Goal: Transaction & Acquisition: Purchase product/service

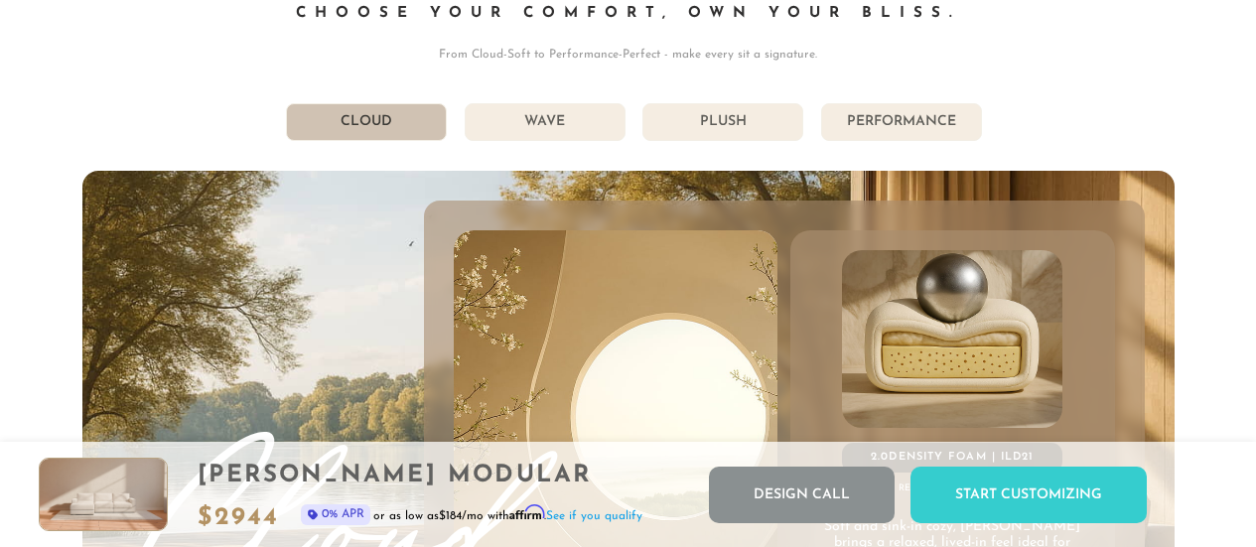
scroll to position [10161, 0]
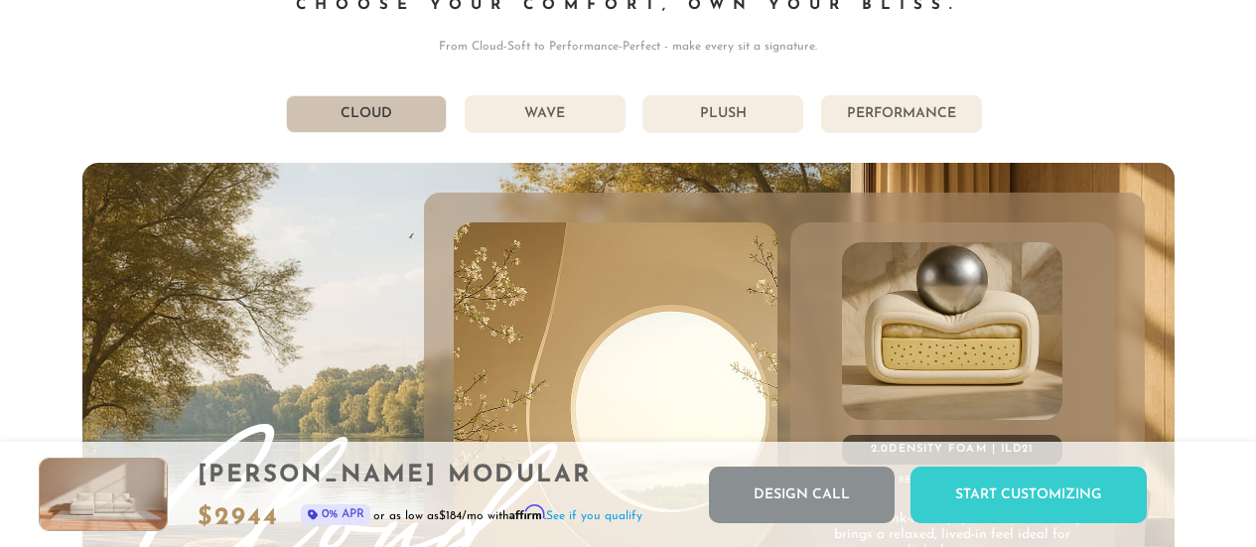
click at [511, 116] on li "Wave" at bounding box center [545, 114] width 161 height 38
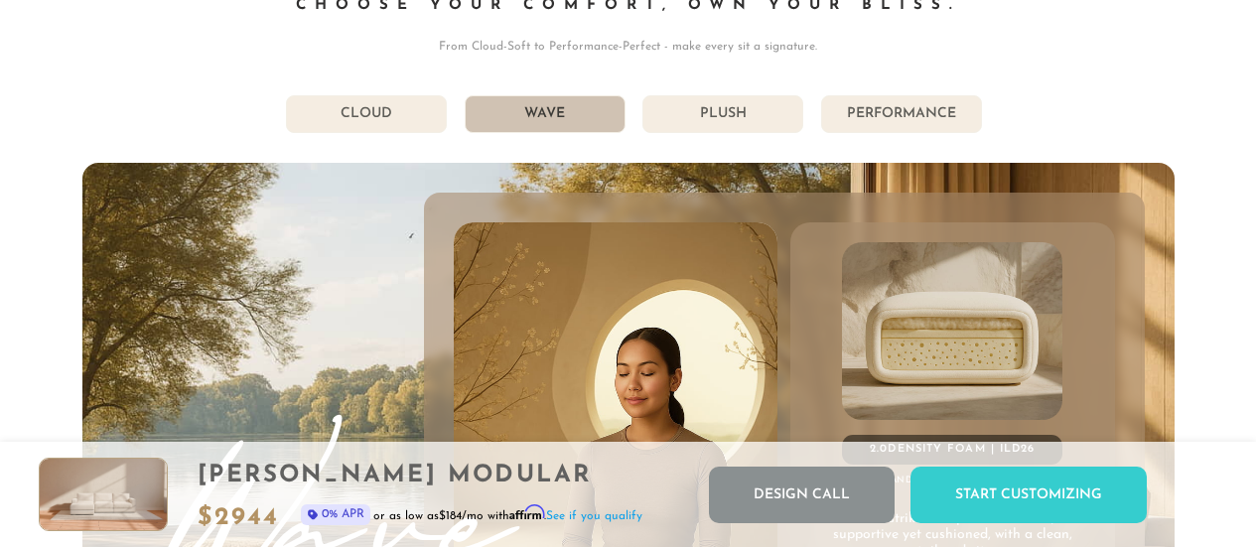
click at [720, 133] on li "Plush" at bounding box center [723, 114] width 161 height 38
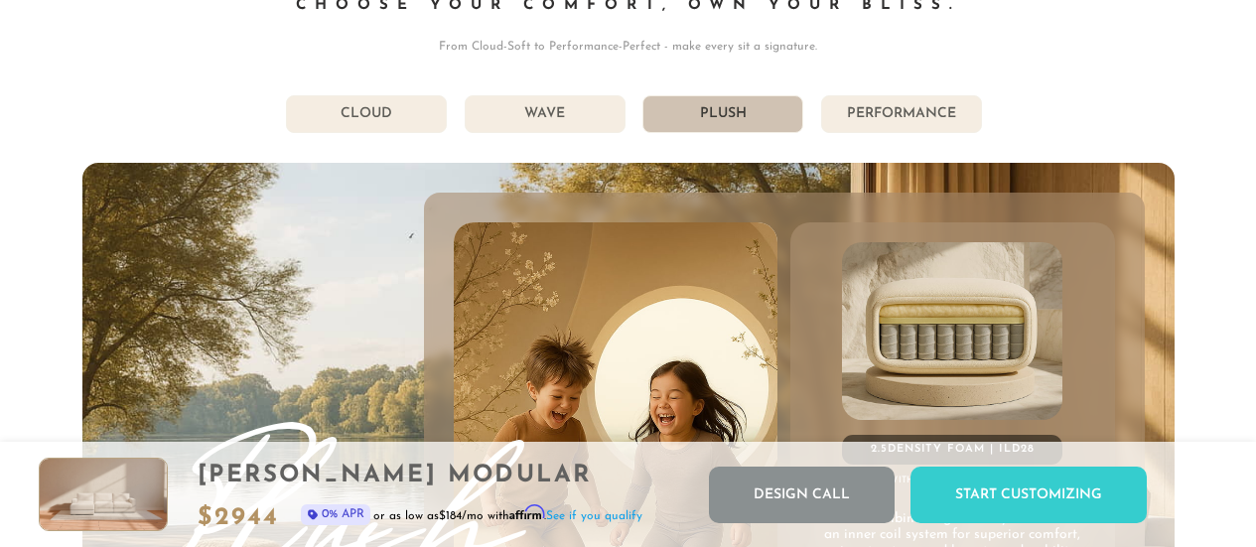
click at [930, 117] on li "Performance" at bounding box center [901, 114] width 161 height 38
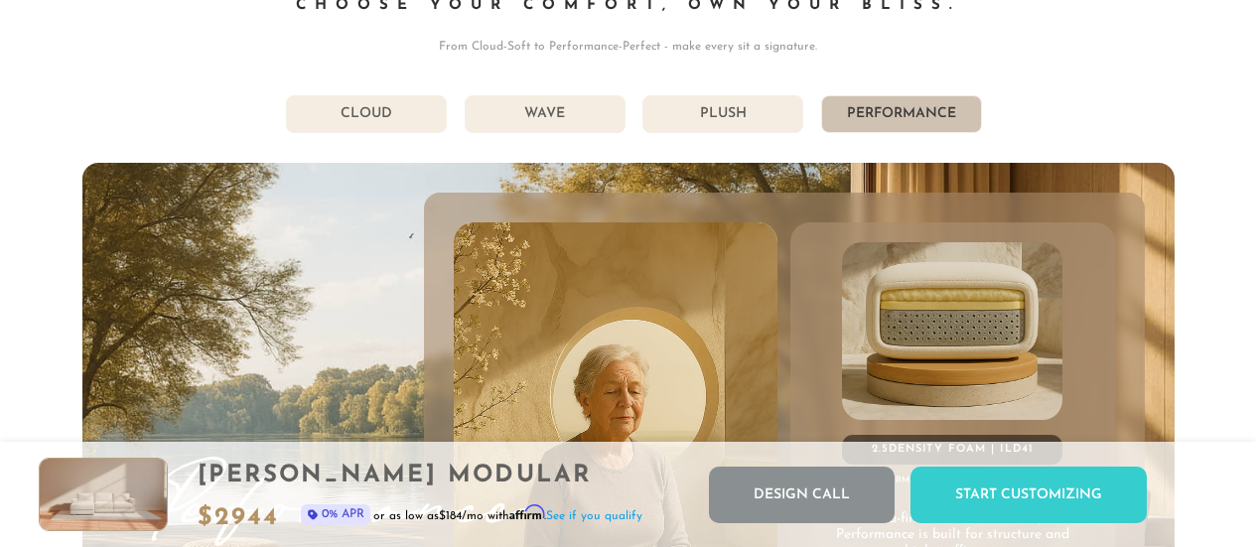
click at [767, 106] on li "Plush" at bounding box center [723, 114] width 161 height 38
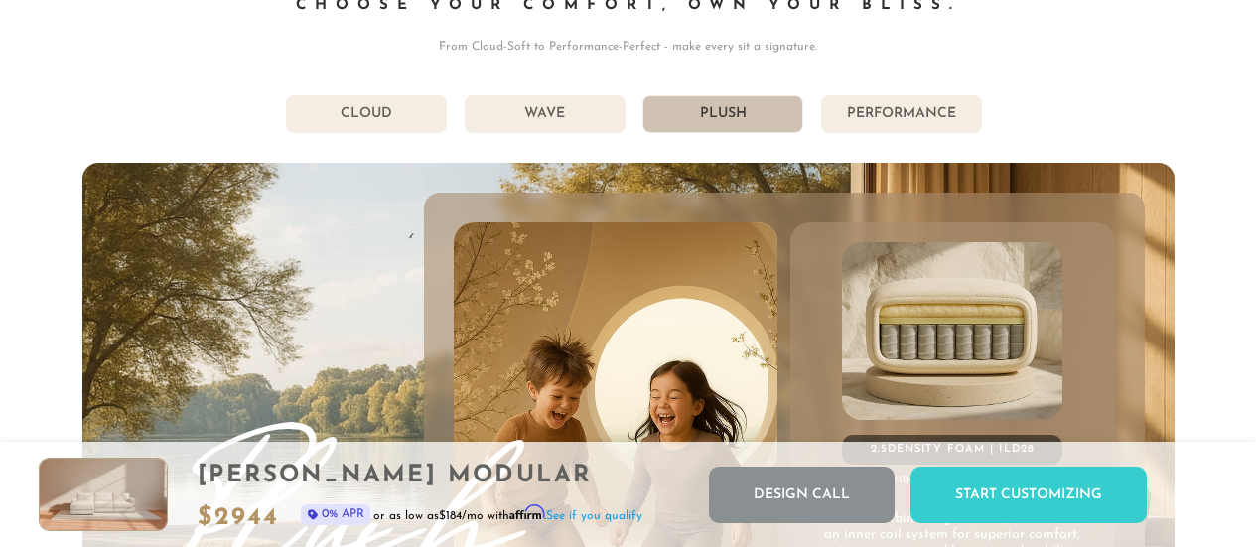
click at [498, 121] on li "Wave" at bounding box center [545, 114] width 161 height 38
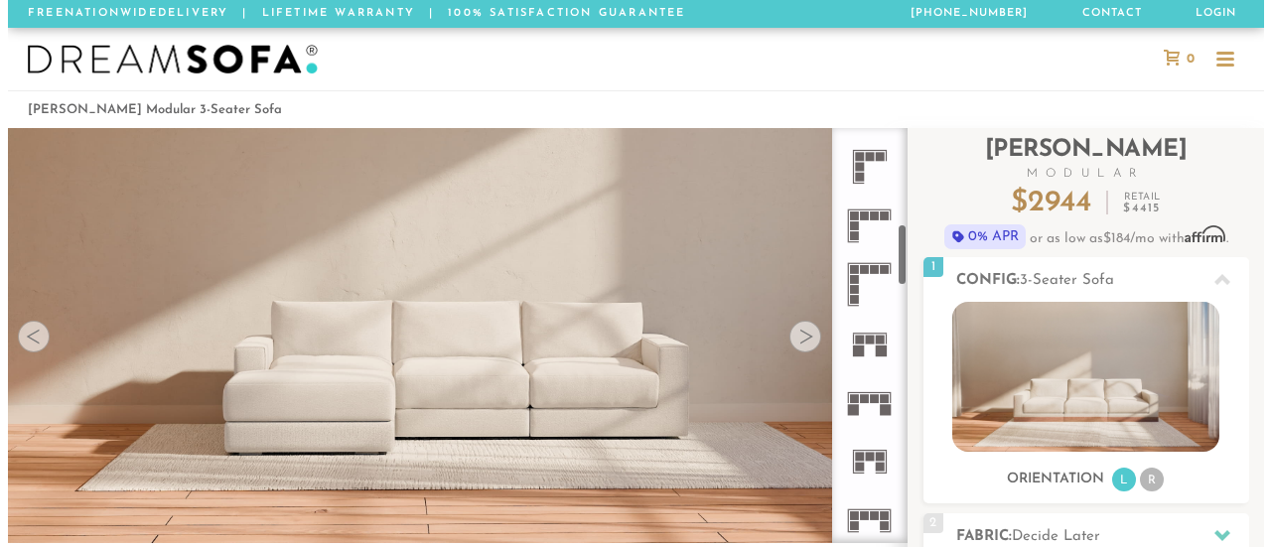
scroll to position [644, 0]
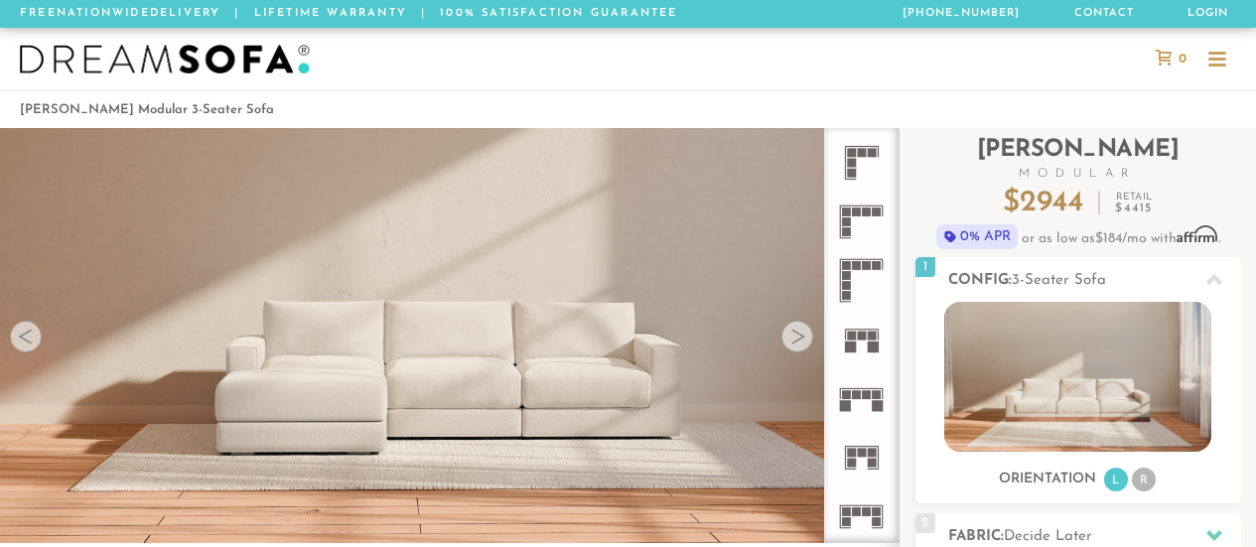
click at [853, 168] on icon at bounding box center [861, 162] width 59 height 59
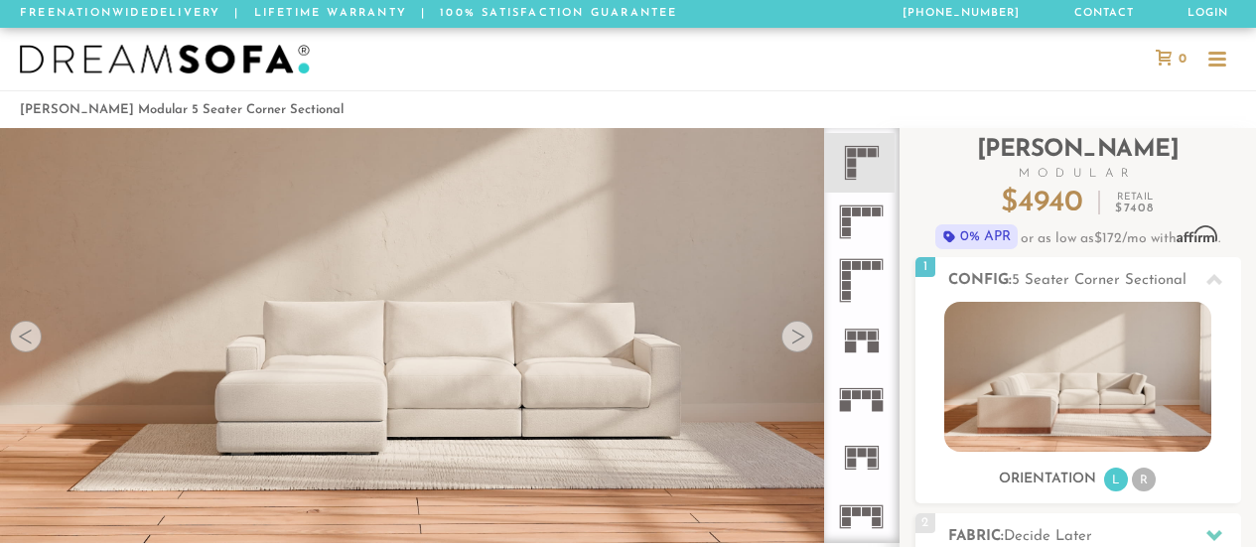
click at [1209, 55] on div at bounding box center [1218, 61] width 18 height 18
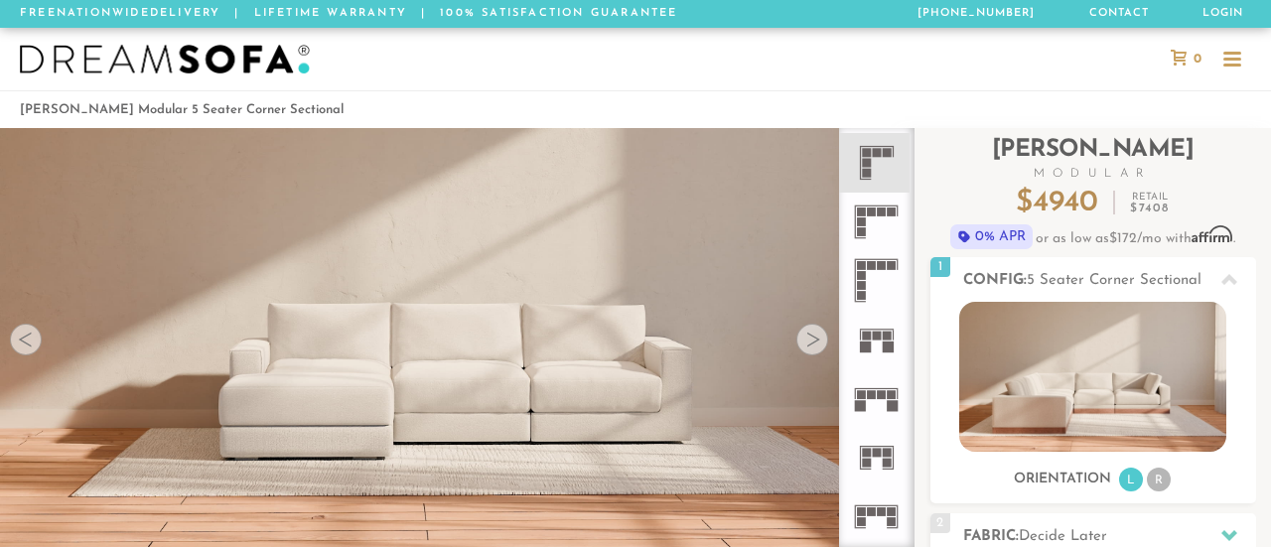
scroll to position [21856, 1256]
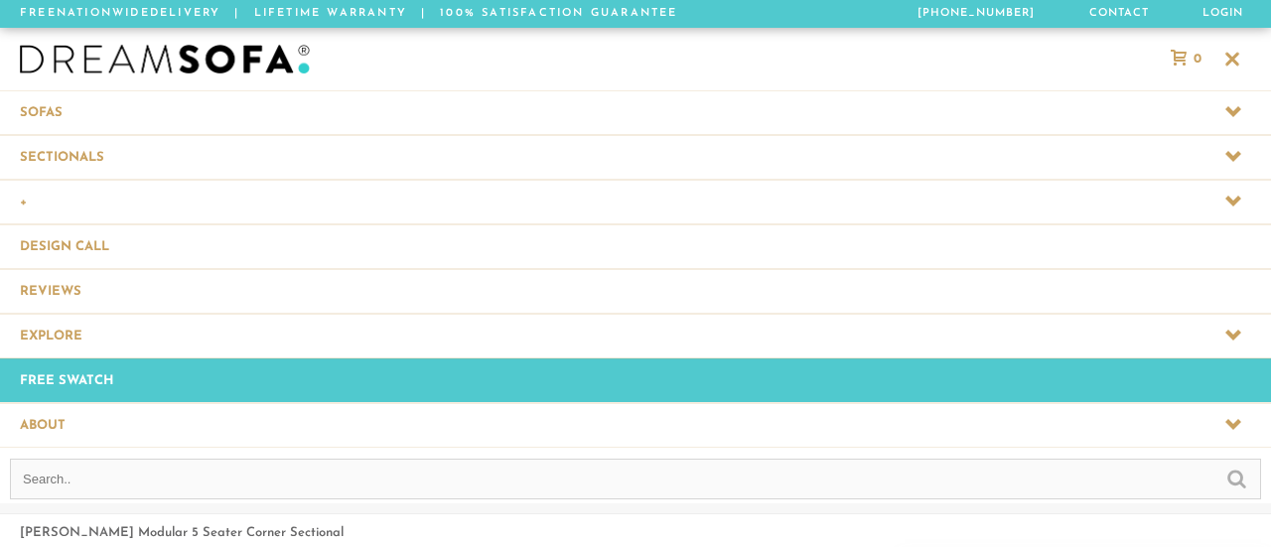
click at [989, 150] on span at bounding box center [635, 157] width 1271 height 44
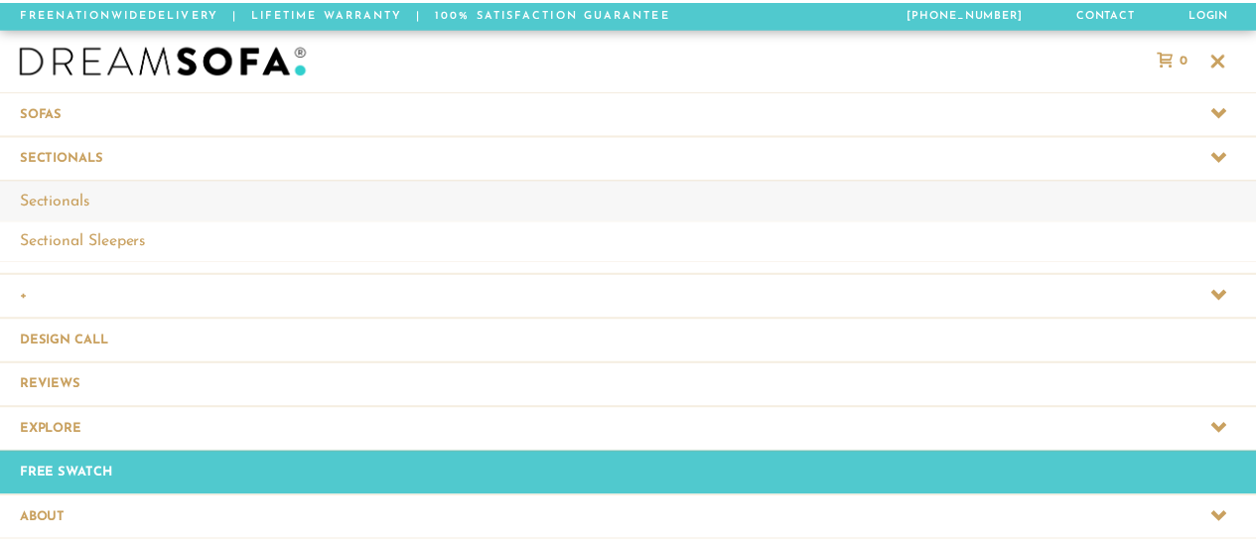
scroll to position [21979, 1256]
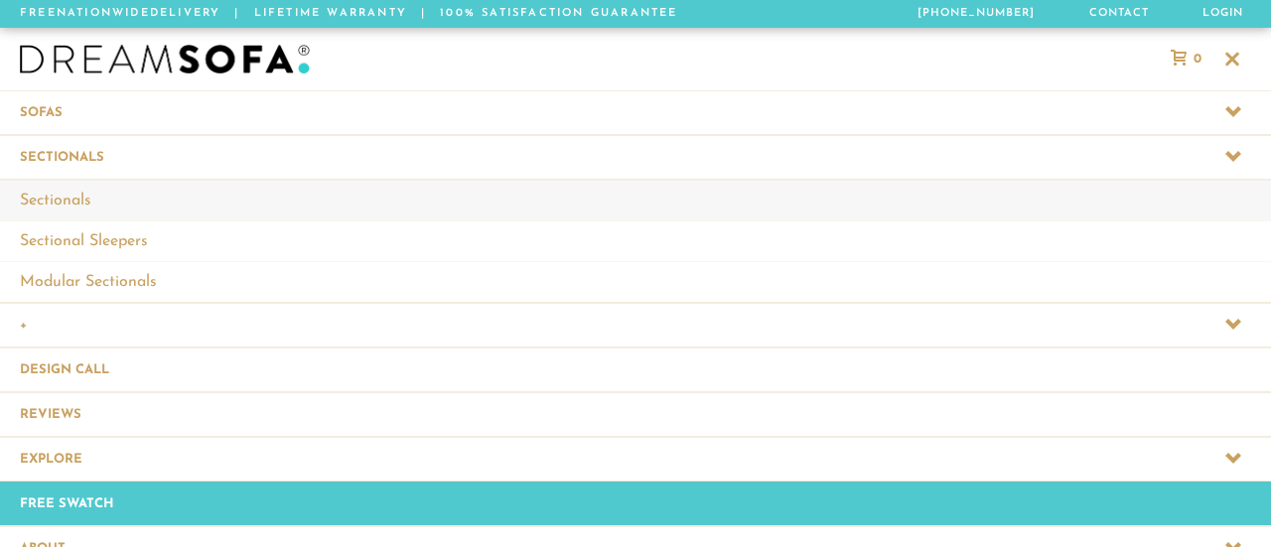
click at [248, 209] on link "Sectionals" at bounding box center [635, 200] width 1271 height 41
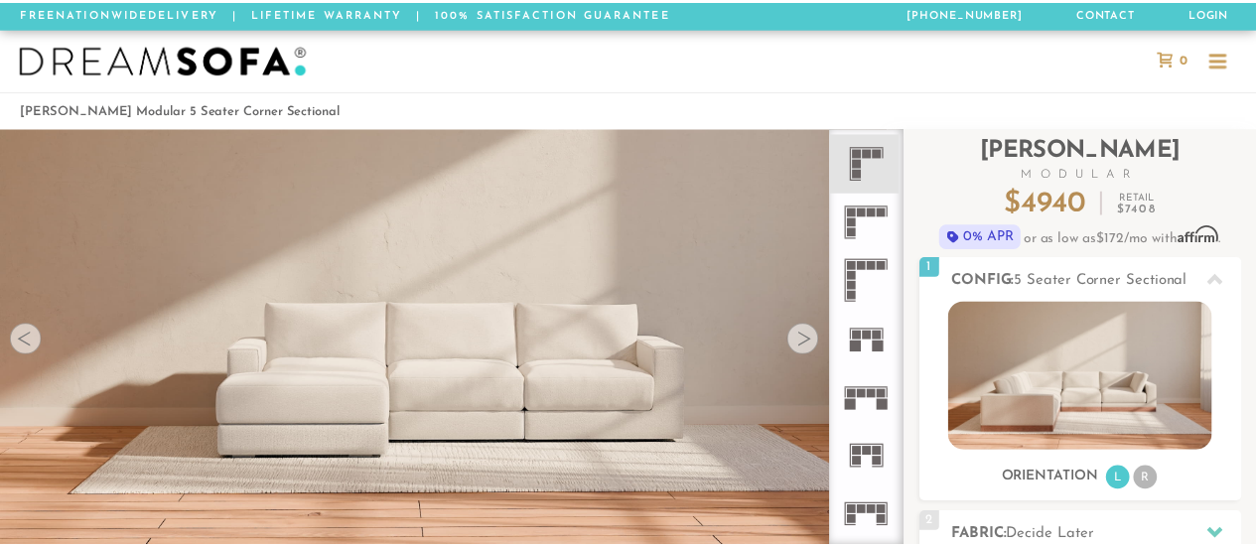
scroll to position [16, 16]
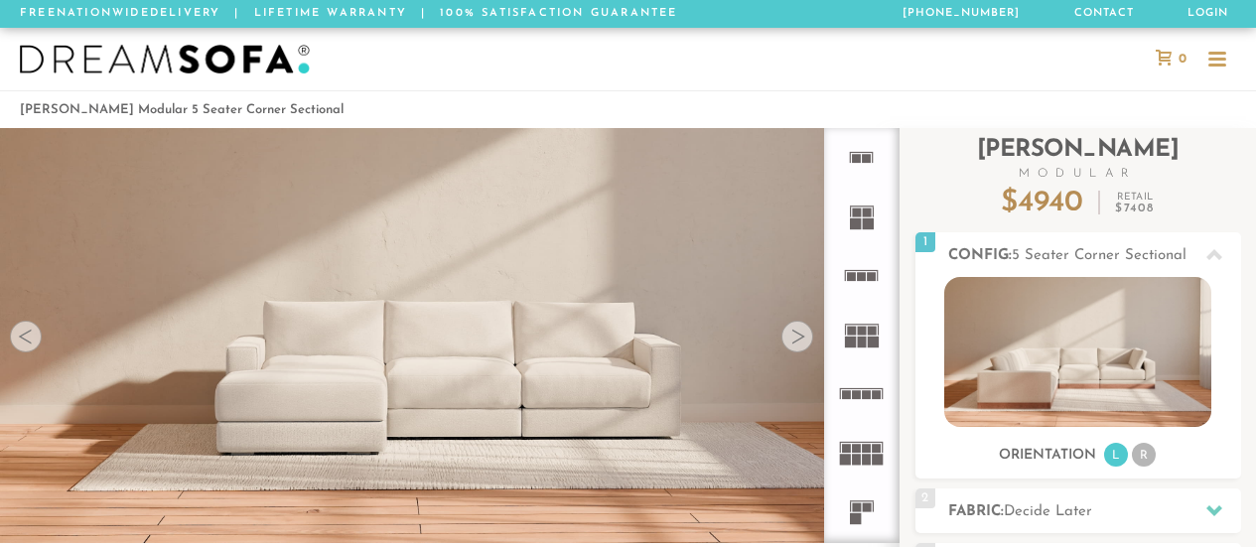
scroll to position [21270, 1242]
